Goal: Find specific fact: Find specific fact

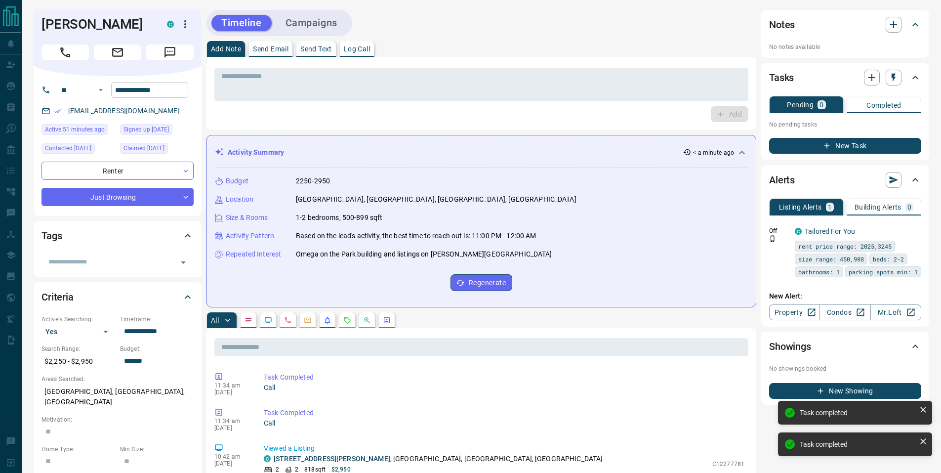
click at [148, 93] on input "**********" at bounding box center [149, 90] width 77 height 16
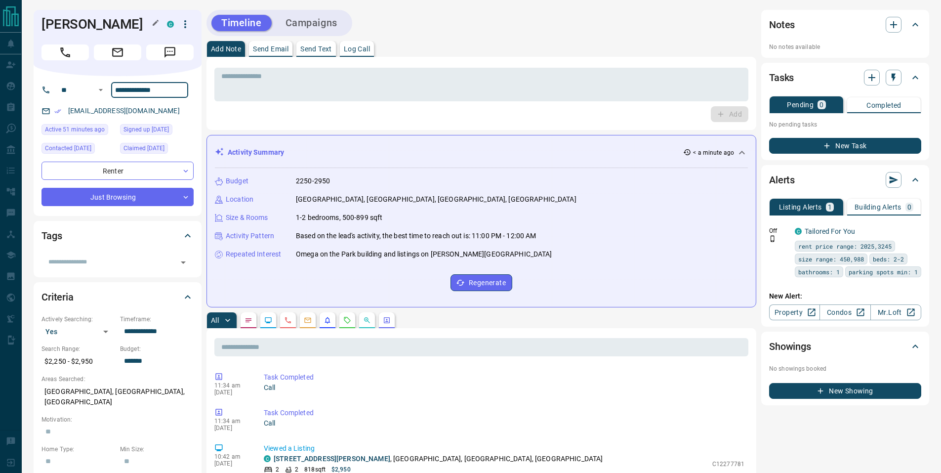
click at [65, 21] on h1 "[PERSON_NAME]" at bounding box center [96, 24] width 111 height 16
copy h1 "Arezoo"
click at [61, 28] on h1 "[PERSON_NAME]" at bounding box center [96, 24] width 111 height 16
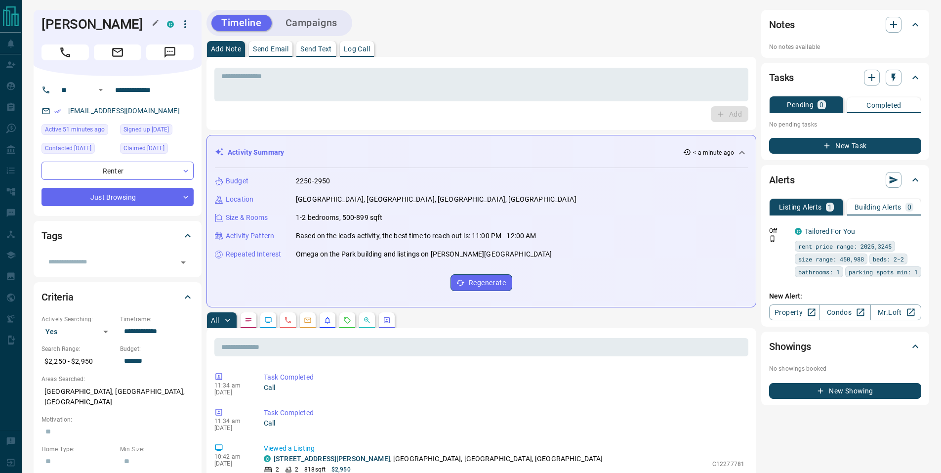
click at [110, 30] on h1 "[PERSON_NAME]" at bounding box center [96, 24] width 111 height 16
click at [110, 29] on h1 "[PERSON_NAME]" at bounding box center [96, 24] width 111 height 16
copy h1 "Shams"
